Goal: Information Seeking & Learning: Find specific fact

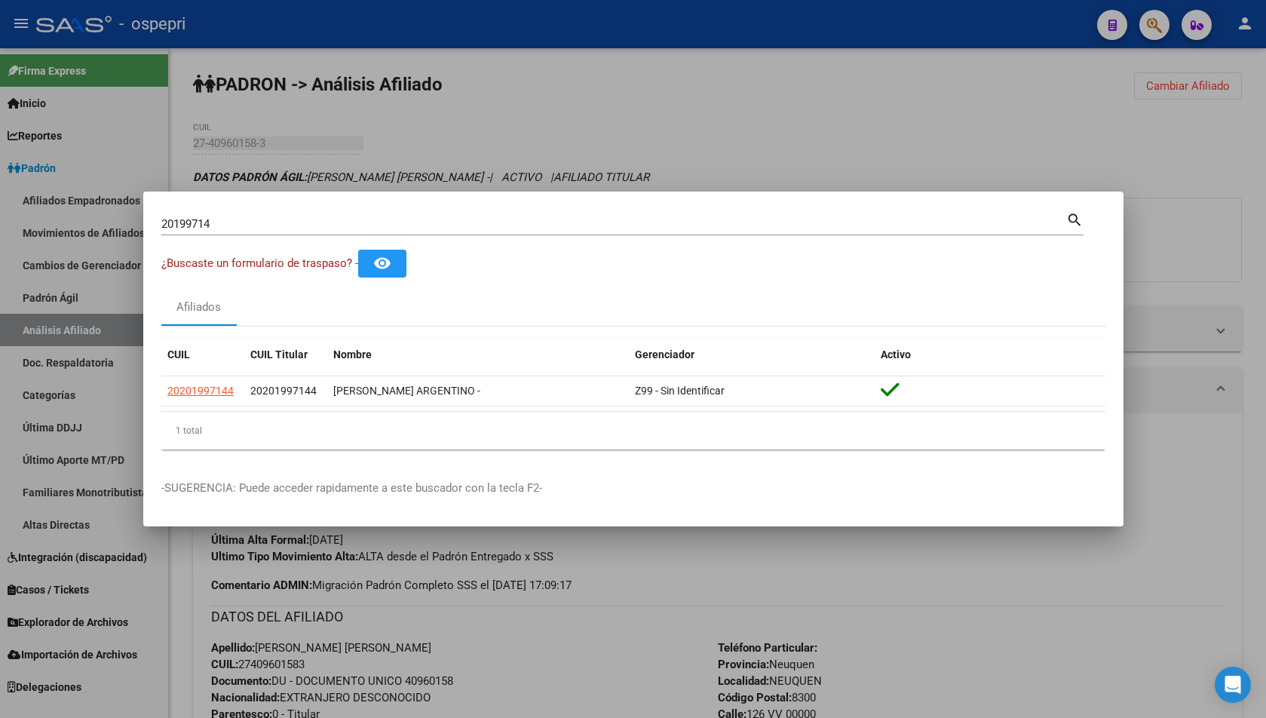
click at [191, 213] on div "20199714 Buscar (apellido, dni, [PERSON_NAME], nro traspaso, cuit, obra social)" at bounding box center [613, 224] width 905 height 23
click at [192, 216] on div "20199714 Buscar (apellido, dni, [PERSON_NAME], nro traspaso, cuit, obra social)" at bounding box center [613, 224] width 905 height 23
drag, startPoint x: 192, startPoint y: 216, endPoint x: 192, endPoint y: 224, distance: 8.3
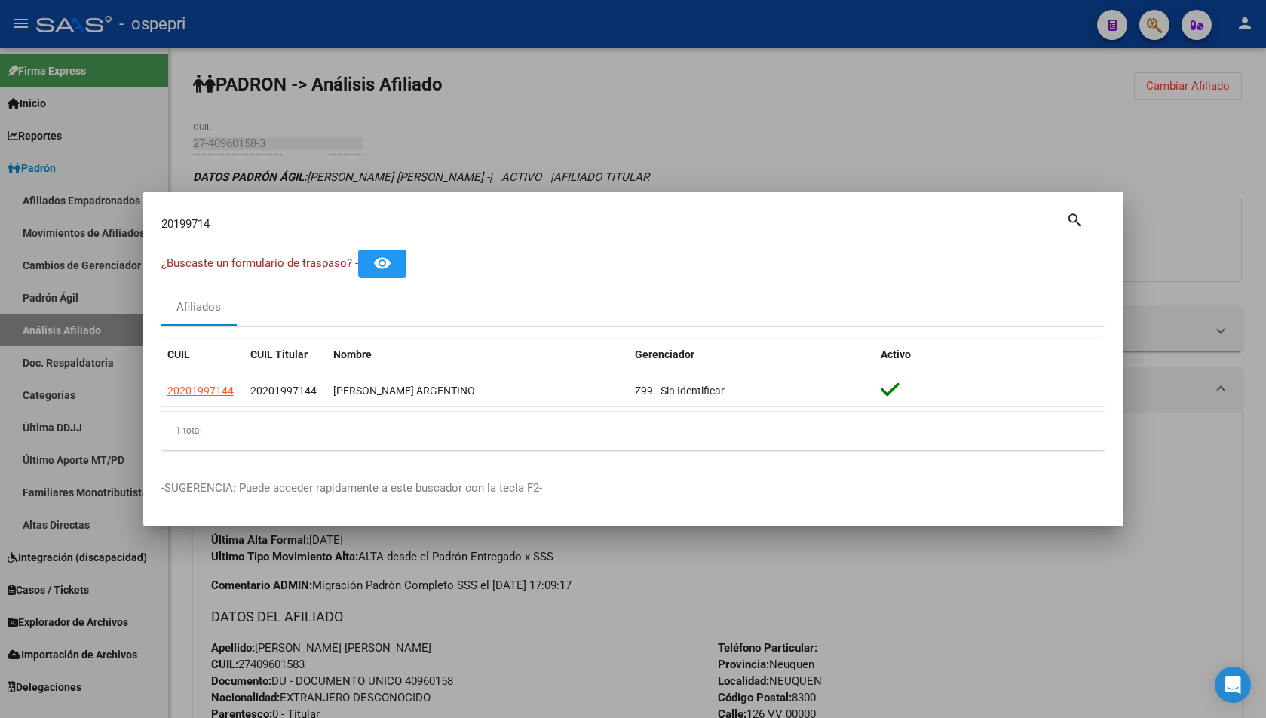
click at [192, 224] on input "20199714" at bounding box center [613, 224] width 905 height 14
paste input "42104878"
type input "42104878"
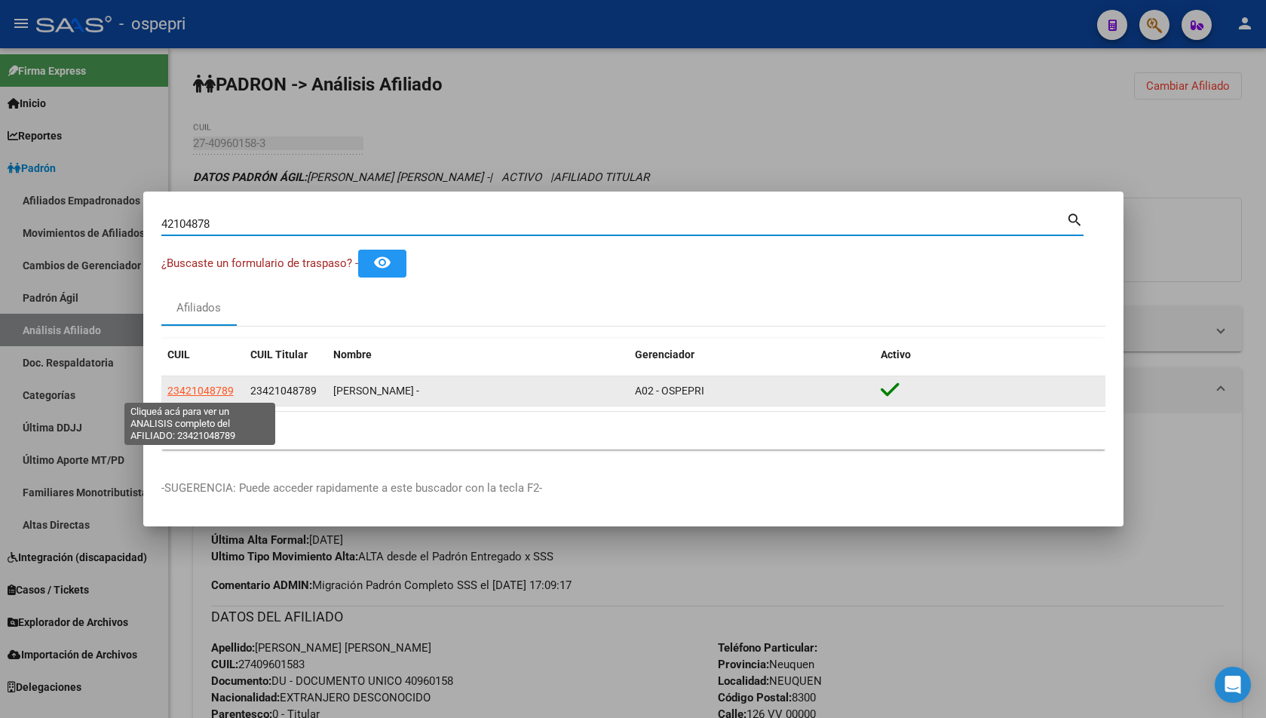
click at [201, 388] on span "23421048789" at bounding box center [200, 391] width 66 height 12
type textarea "23421048789"
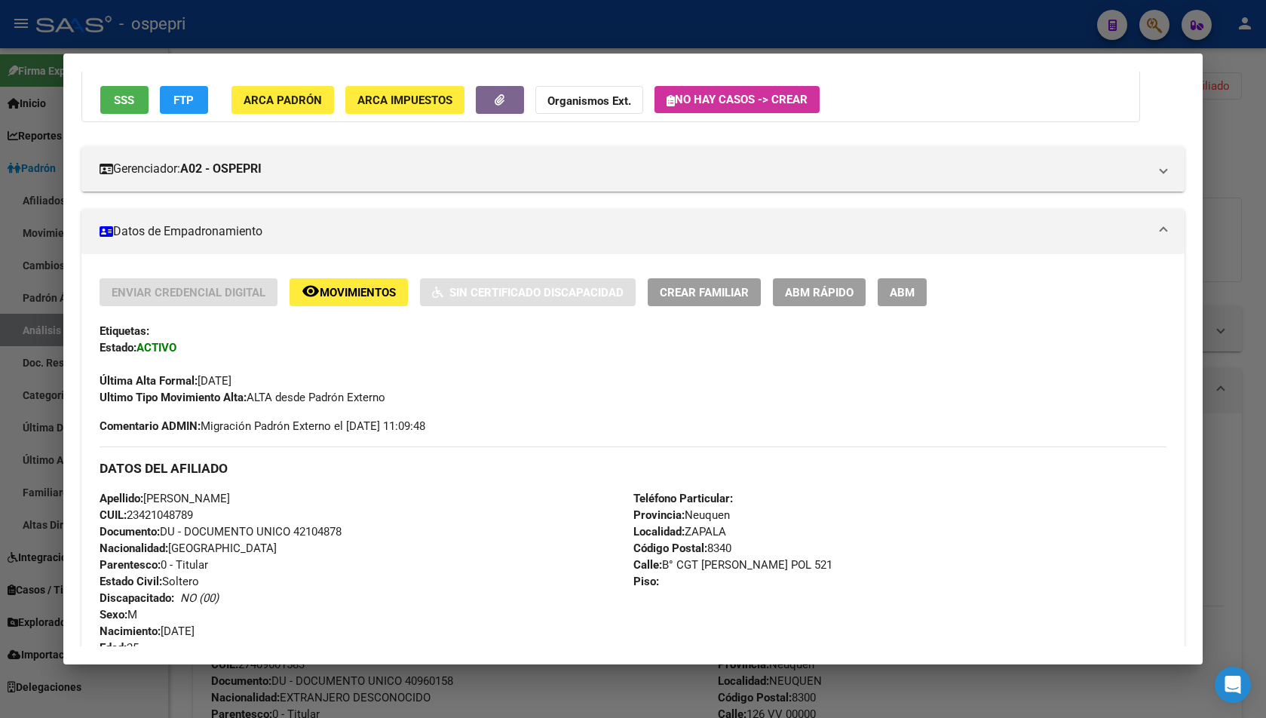
scroll to position [559, 0]
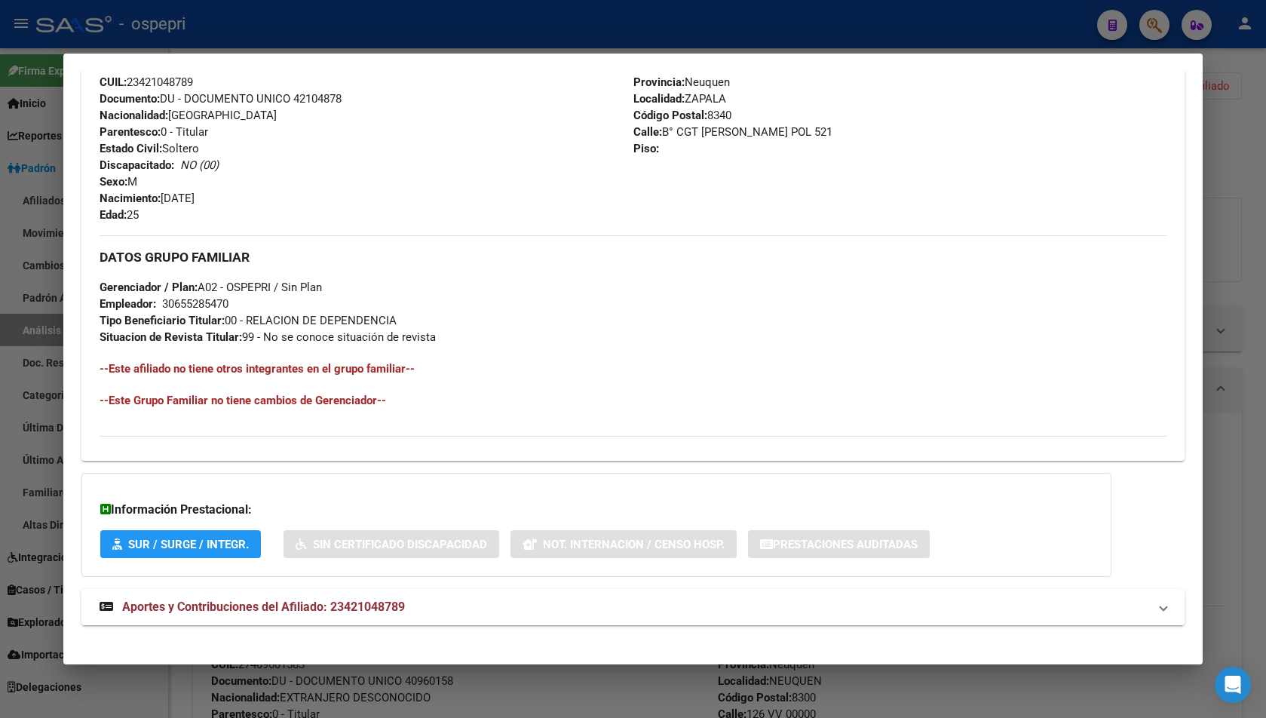
click at [405, 603] on span "Aportes y Contribuciones del Afiliado: 23421048789" at bounding box center [263, 607] width 283 height 14
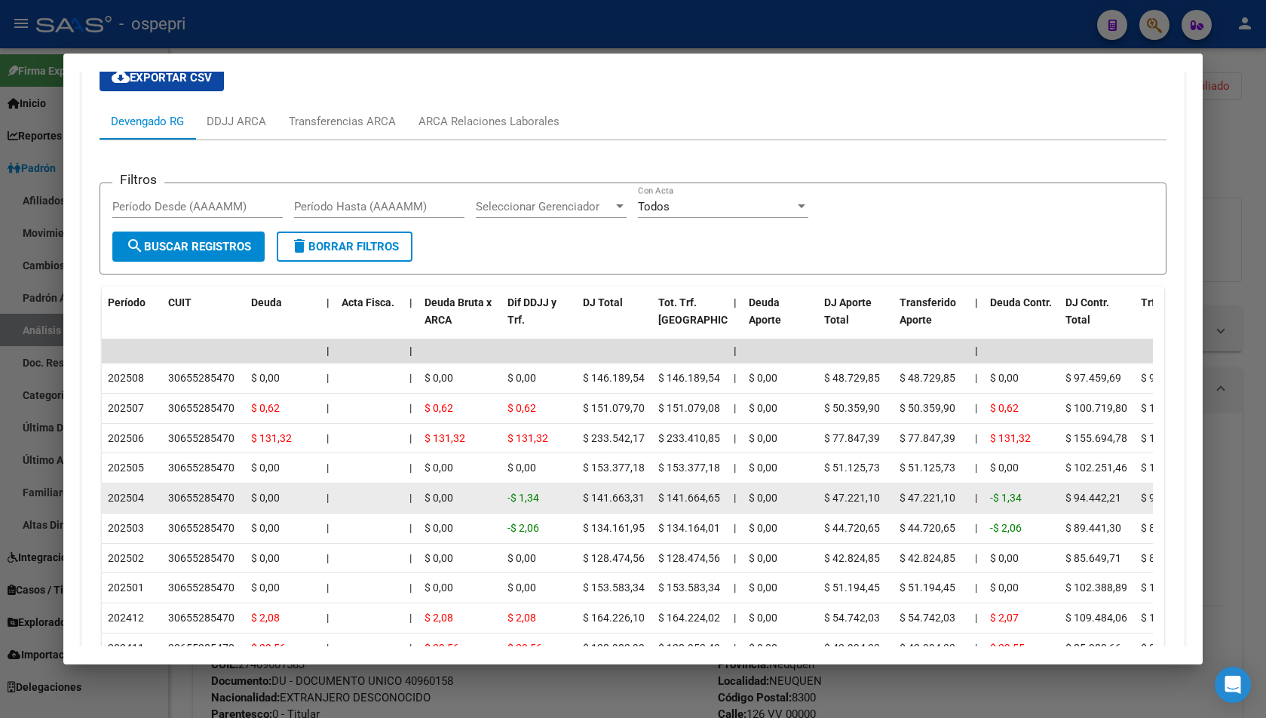
scroll to position [1167, 0]
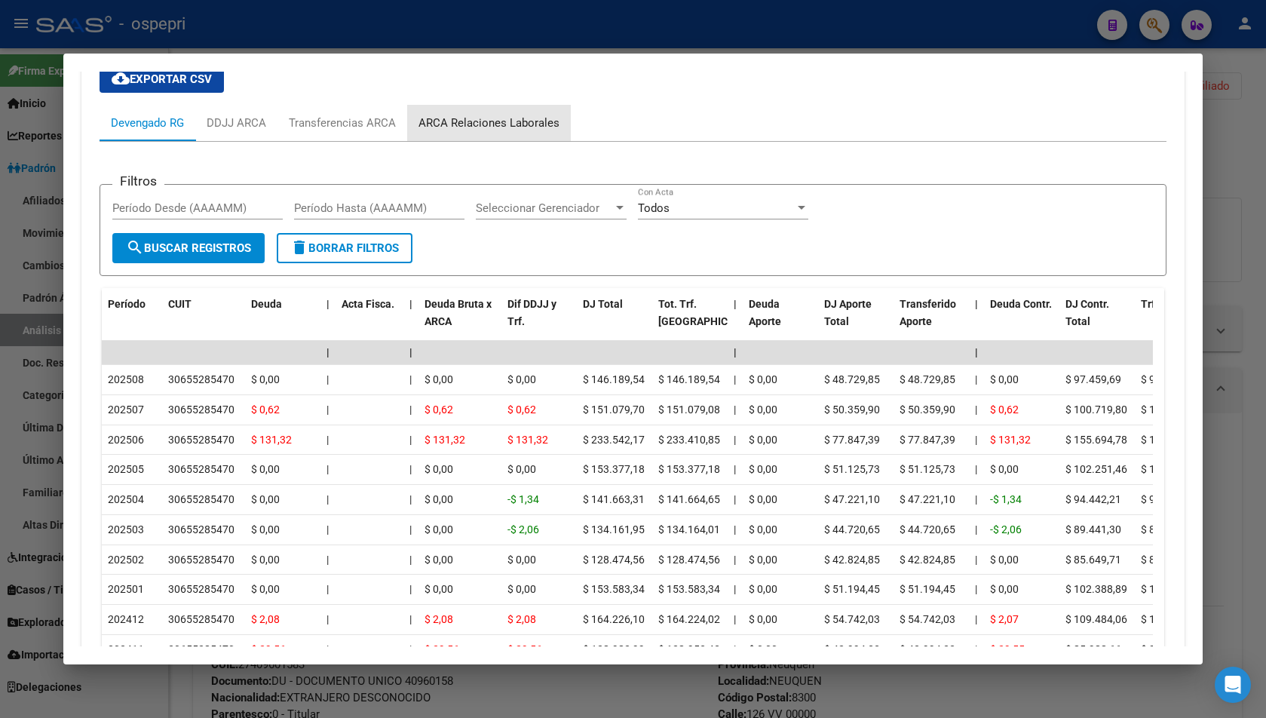
click at [497, 124] on div "ARCA Relaciones Laborales" at bounding box center [489, 123] width 141 height 17
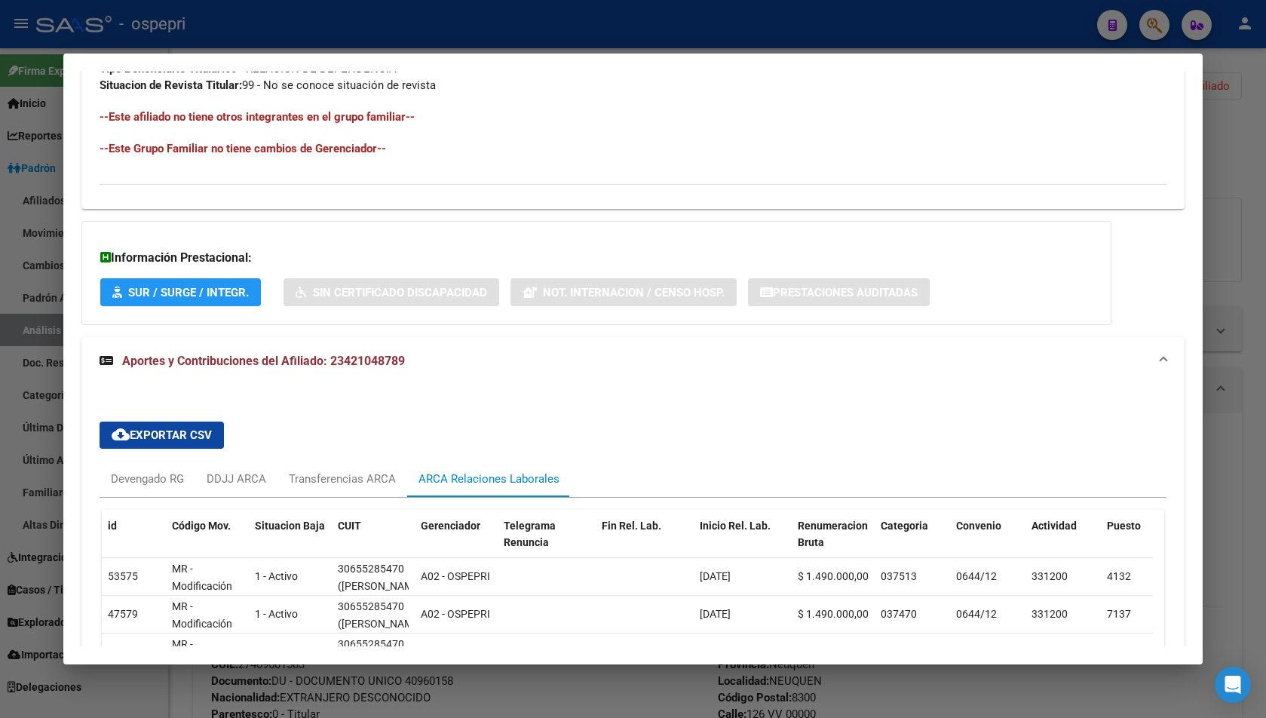
scroll to position [880, 0]
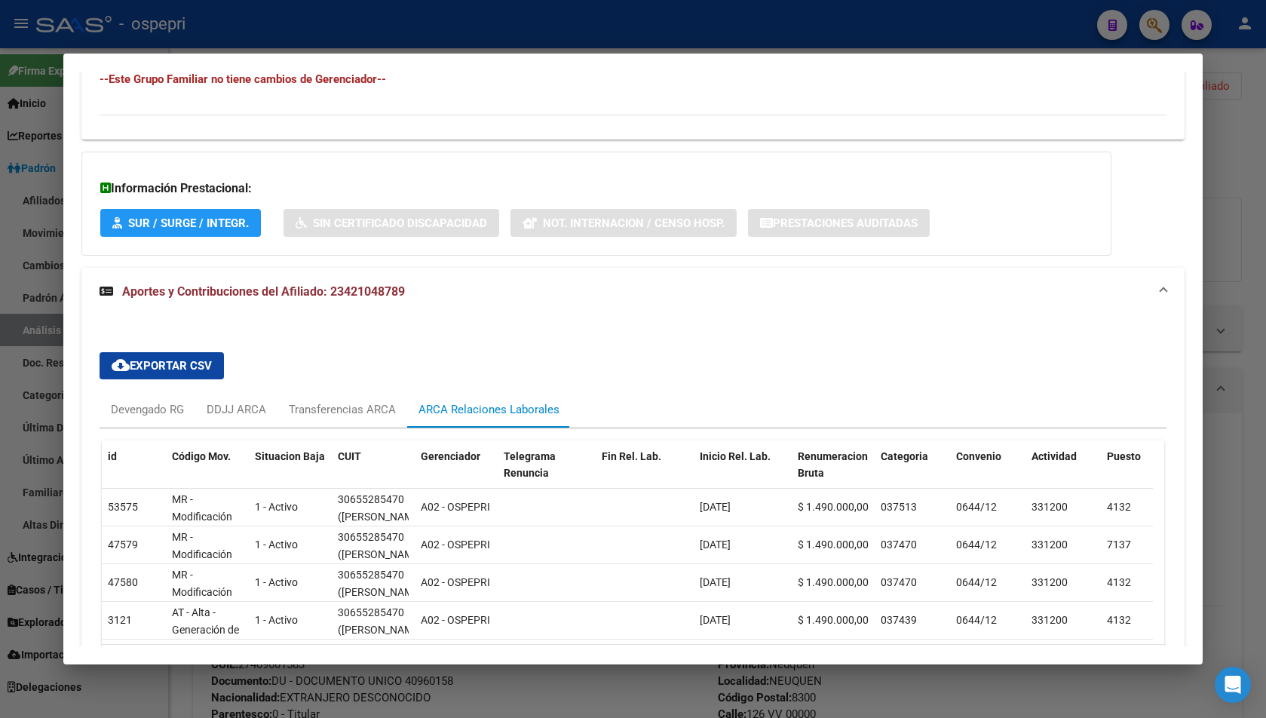
drag, startPoint x: 1219, startPoint y: 172, endPoint x: 1136, endPoint y: 170, distance: 83.7
click at [1203, 172] on div "42104878 Buscar (apellido, dni, cuil, nro traspaso, cuit, obra social) search ¿…" at bounding box center [633, 359] width 1266 height 718
click at [1236, 114] on div at bounding box center [633, 359] width 1266 height 718
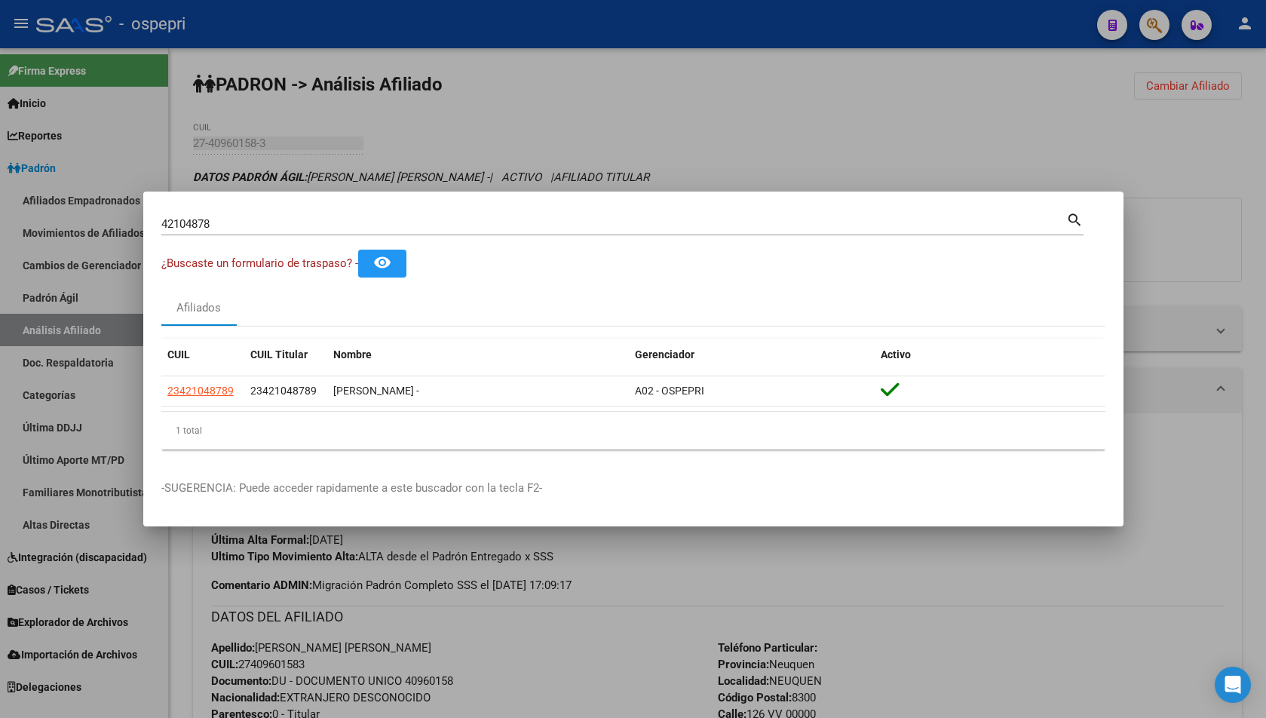
click at [327, 227] on input "42104878" at bounding box center [613, 224] width 905 height 14
paste input "0806749"
type input "40806749"
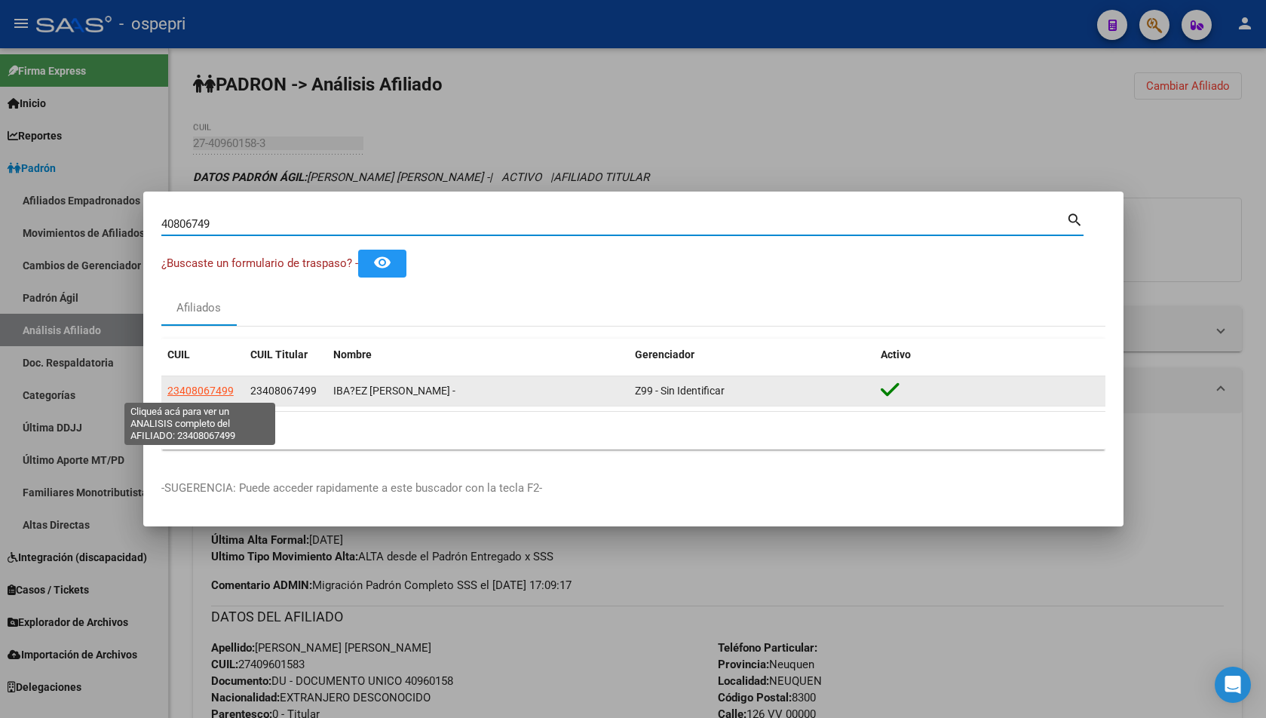
click at [202, 387] on span "23408067499" at bounding box center [200, 391] width 66 height 12
type textarea "23408067499"
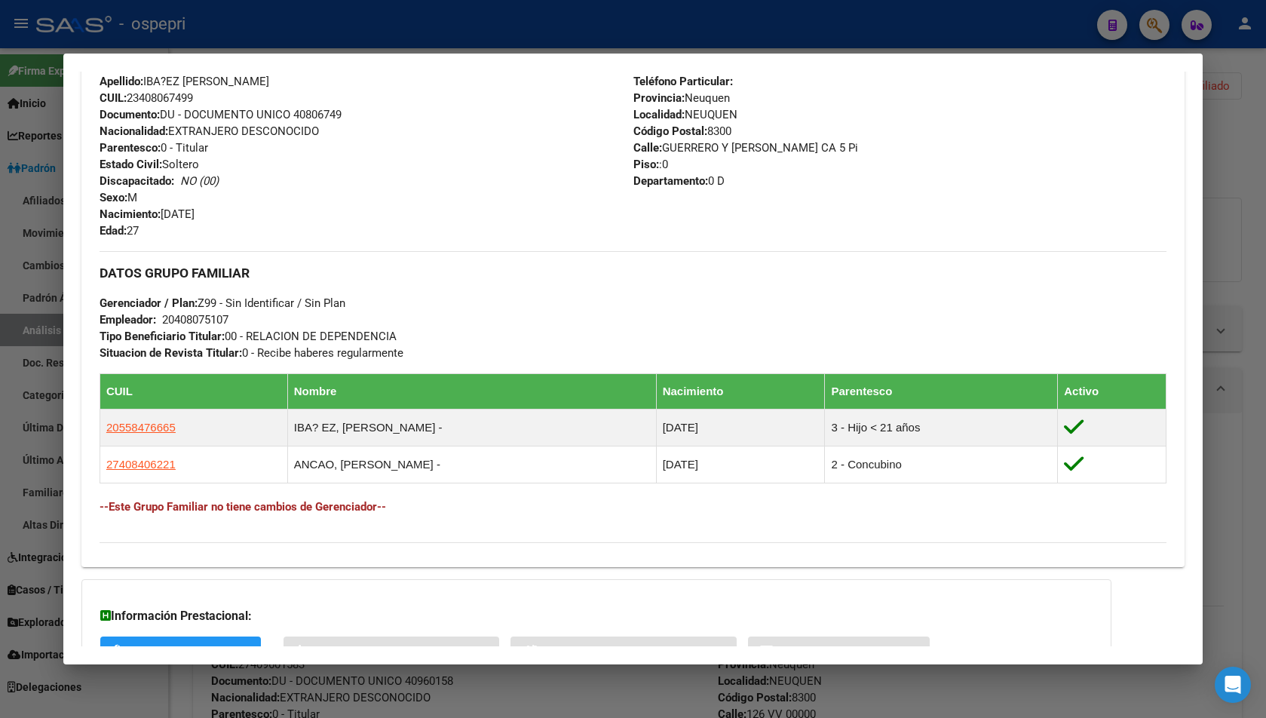
scroll to position [662, 0]
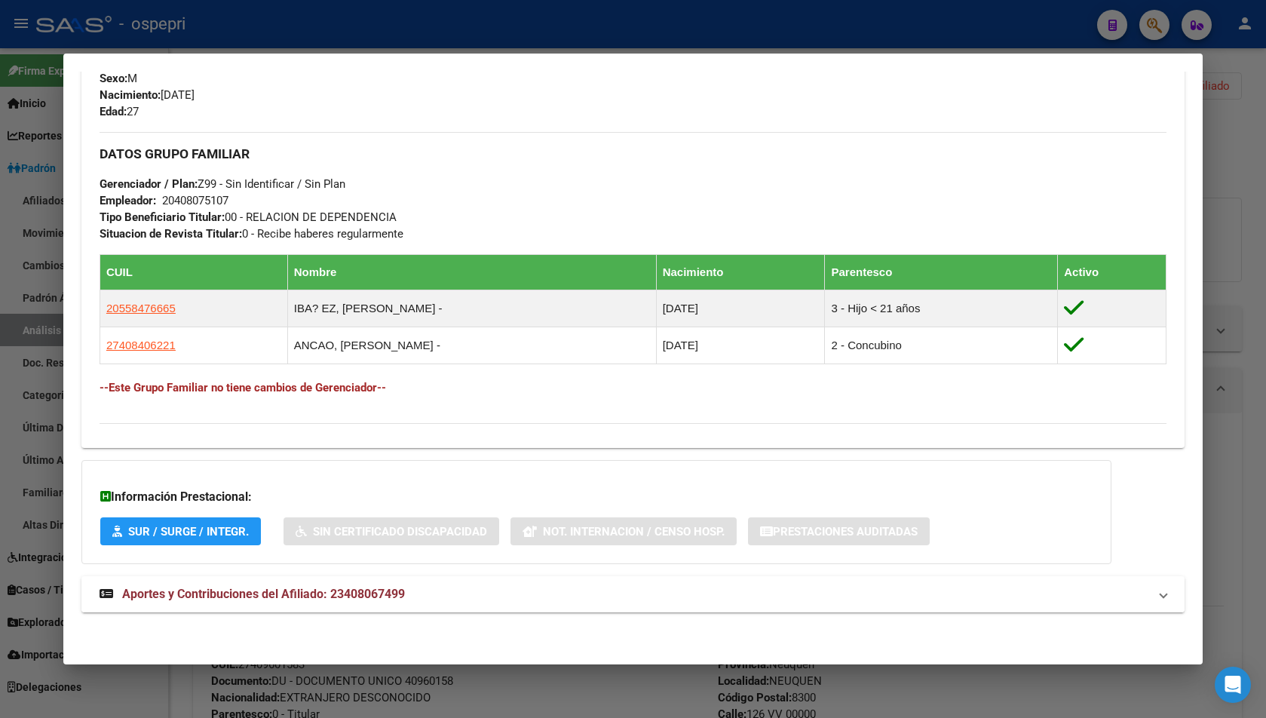
click at [463, 593] on mat-panel-title "Aportes y Contribuciones del Afiliado: 23408067499" at bounding box center [624, 594] width 1049 height 18
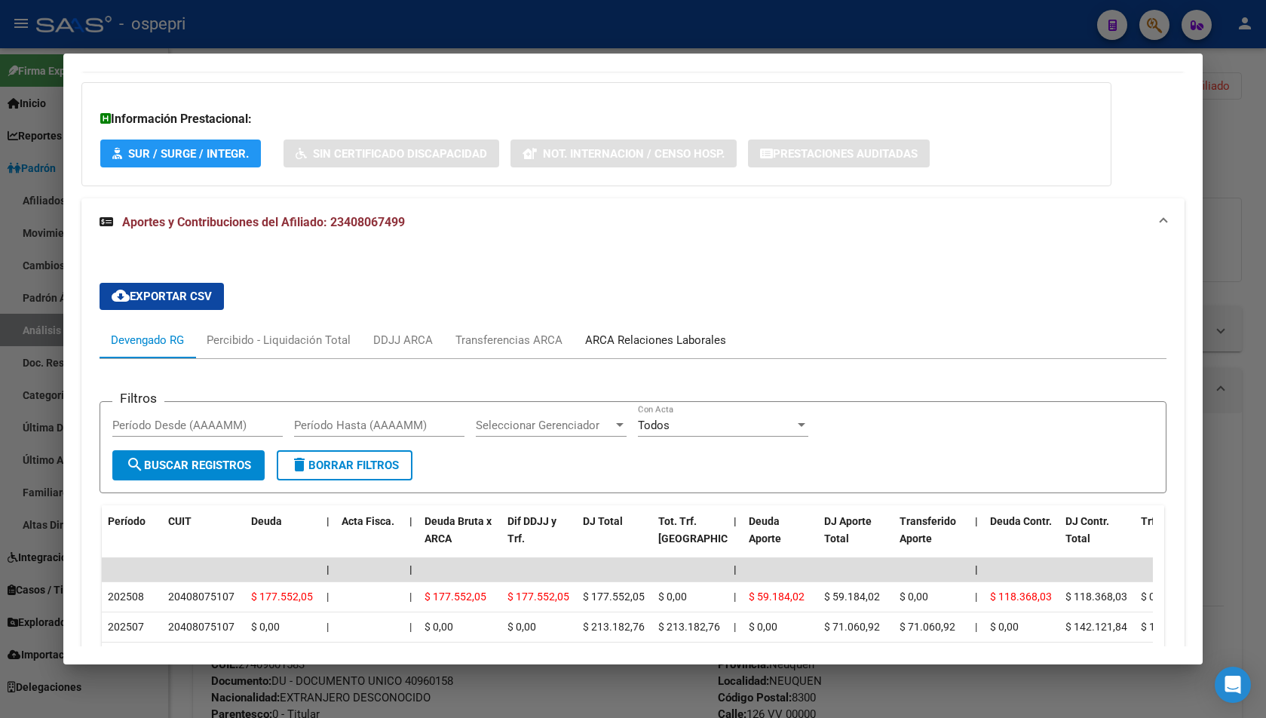
click at [669, 351] on div "ARCA Relaciones Laborales" at bounding box center [656, 340] width 164 height 36
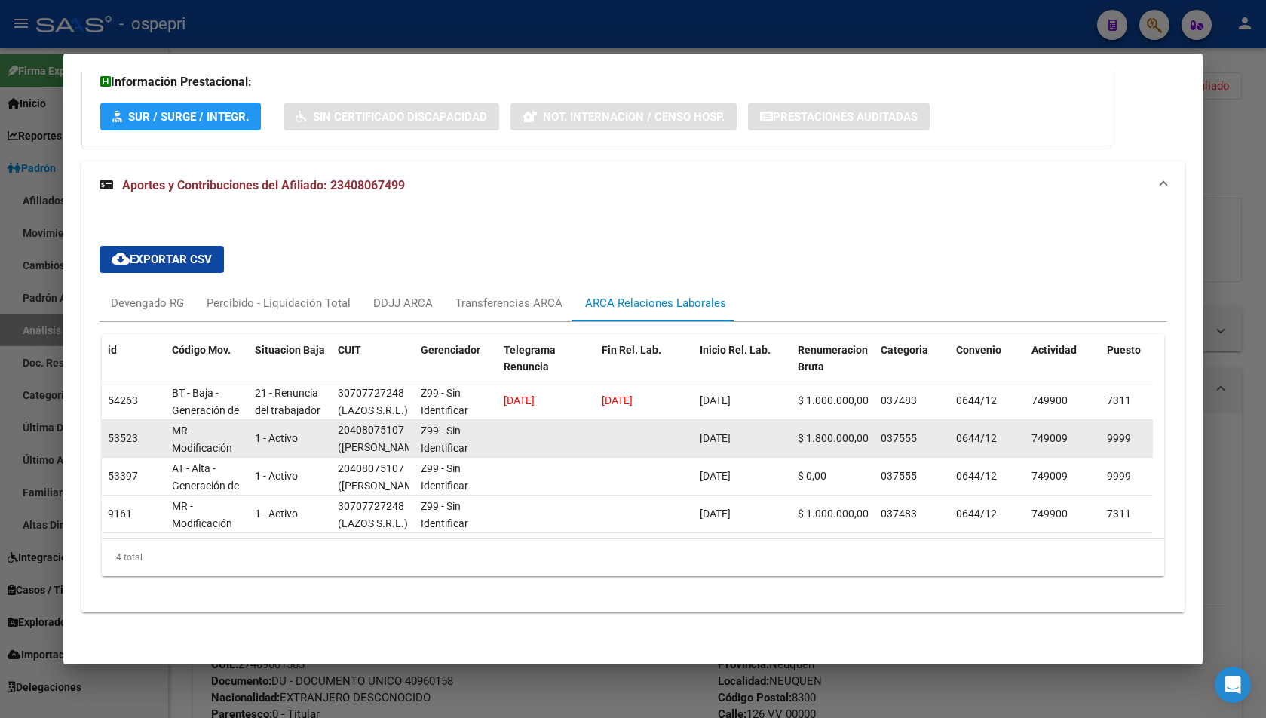
scroll to position [0, 0]
drag, startPoint x: 342, startPoint y: 438, endPoint x: 355, endPoint y: 412, distance: 29.3
click at [355, 422] on div "20408075107 ([PERSON_NAME] [PERSON_NAME])" at bounding box center [373, 438] width 71 height 32
click at [352, 422] on div "20408075107" at bounding box center [371, 430] width 66 height 17
drag, startPoint x: 341, startPoint y: 417, endPoint x: 380, endPoint y: 417, distance: 39.2
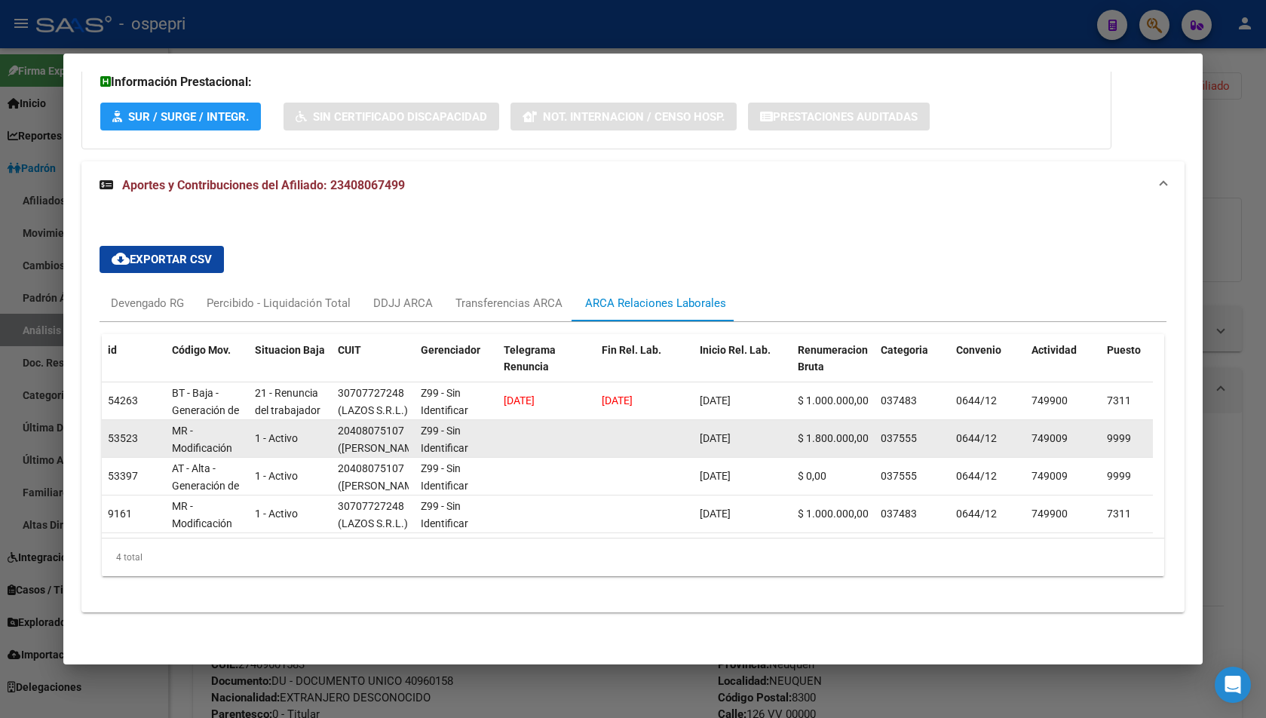
click at [380, 422] on div "20408075107" at bounding box center [371, 430] width 66 height 17
drag, startPoint x: 401, startPoint y: 417, endPoint x: 337, endPoint y: 418, distance: 64.1
click at [338, 422] on div "20408075107" at bounding box center [371, 430] width 66 height 17
copy div "20408075107"
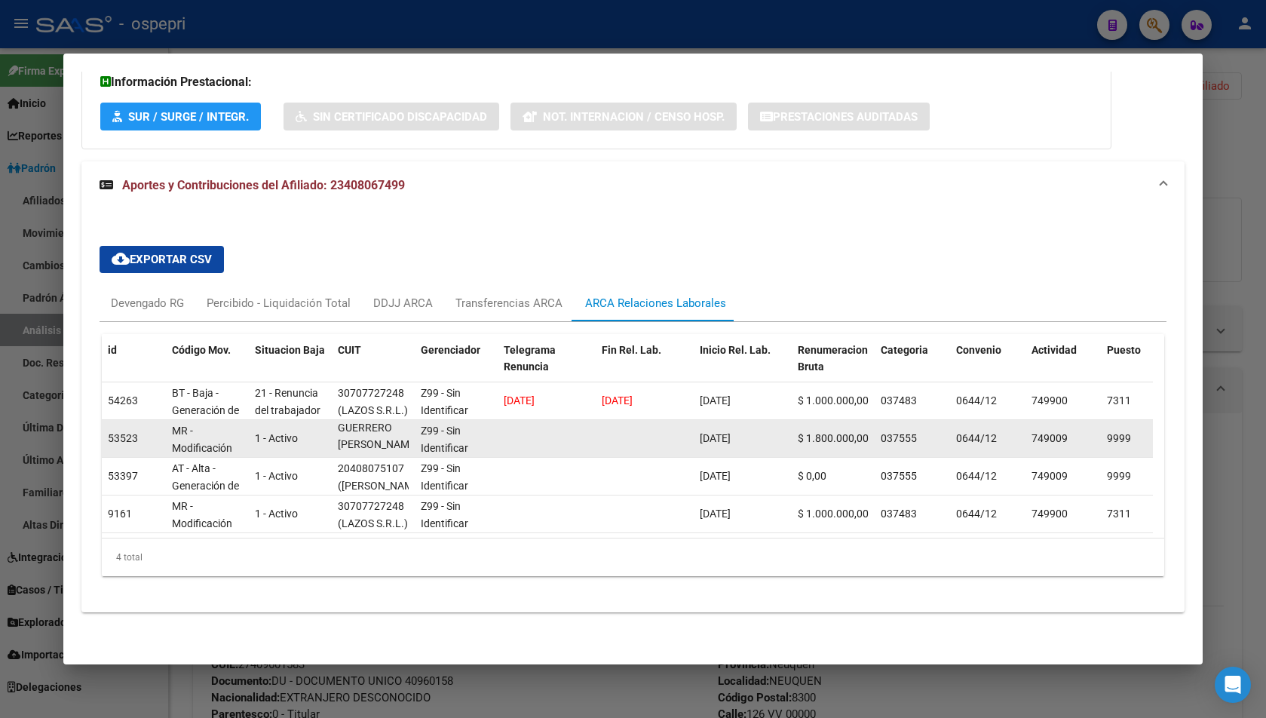
drag, startPoint x: 363, startPoint y: 434, endPoint x: 385, endPoint y: 443, distance: 22.7
click at [385, 443] on datatable-body-cell "20408075107 ([PERSON_NAME] [PERSON_NAME])" at bounding box center [373, 438] width 83 height 37
